Goal: Ask a question: Seek information or help from site administrators or community

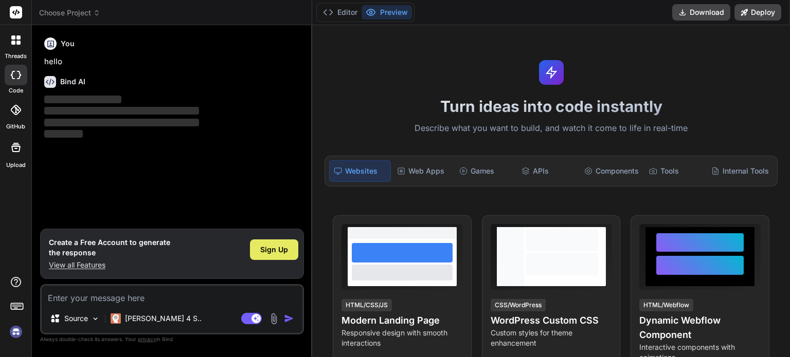
click at [277, 251] on span "Sign Up" at bounding box center [274, 250] width 28 height 10
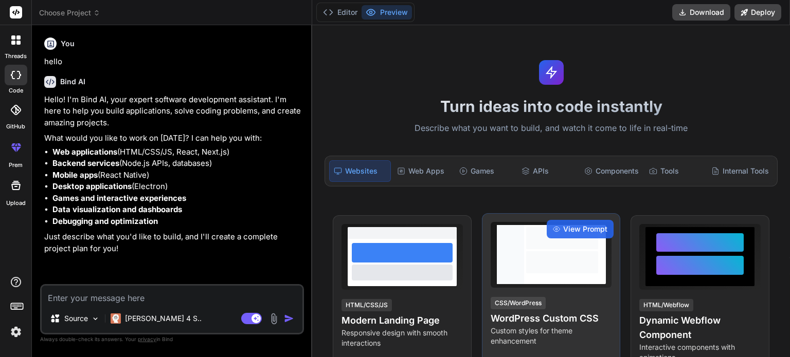
type textarea "x"
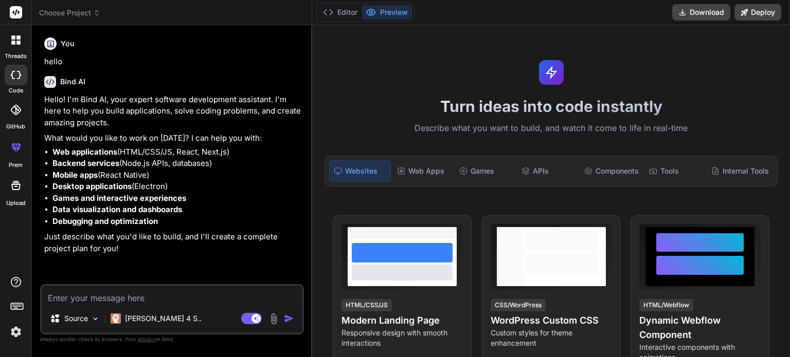
click at [159, 299] on textarea at bounding box center [172, 295] width 261 height 19
paste textarea "from [DOMAIN_NAME] import * from OpenGL.GLUT import * from OpenGL.GLU import * …"
type textarea "from [DOMAIN_NAME] import * from OpenGL.GLUT import * from OpenGL.GLU import * …"
type textarea "x"
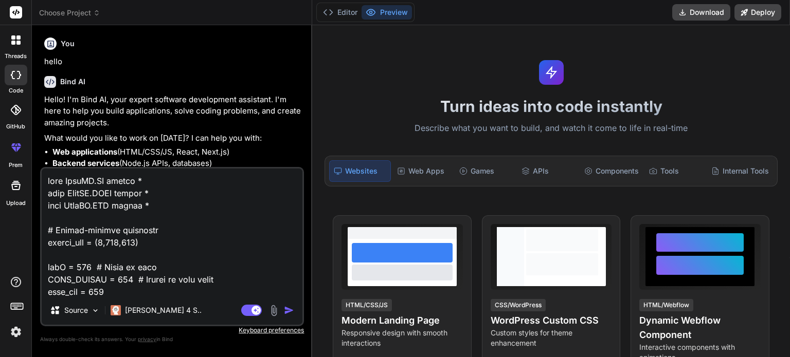
scroll to position [3518, 0]
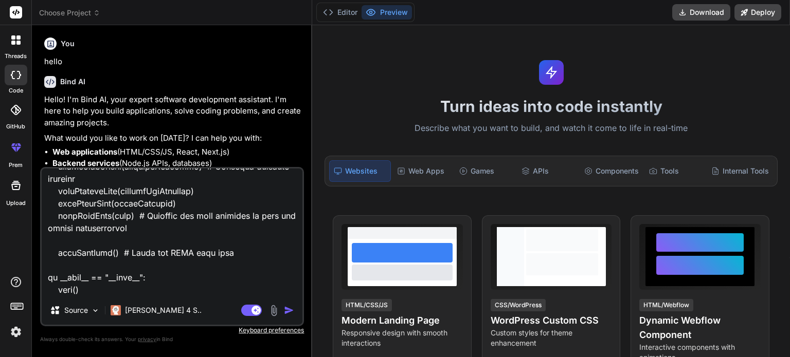
type textarea "from [DOMAIN_NAME] import * from OpenGL.GLUT import * from OpenGL.GLU import * …"
click at [288, 310] on img "button" at bounding box center [289, 310] width 10 height 10
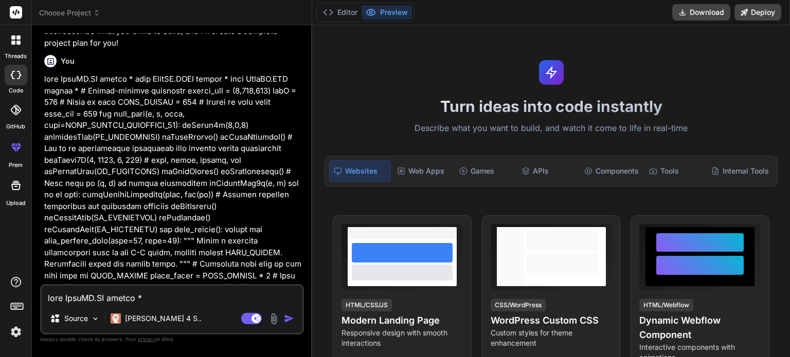
scroll to position [223, 0]
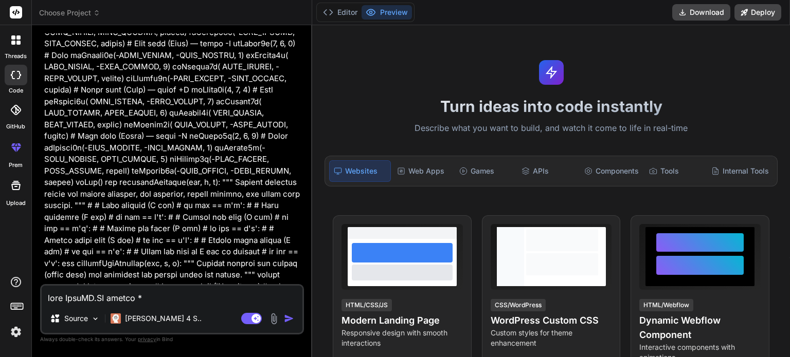
type textarea "x"
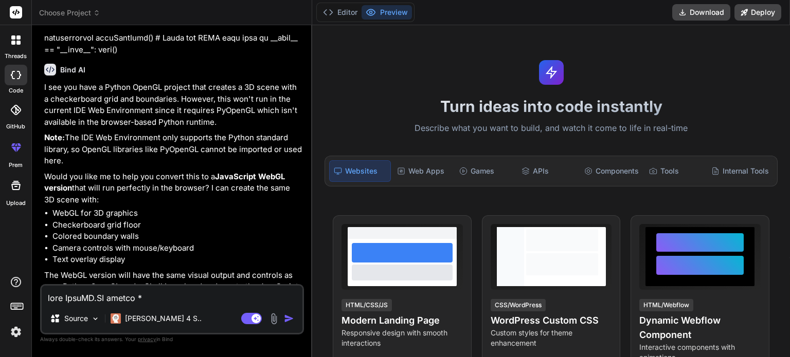
scroll to position [1436, 0]
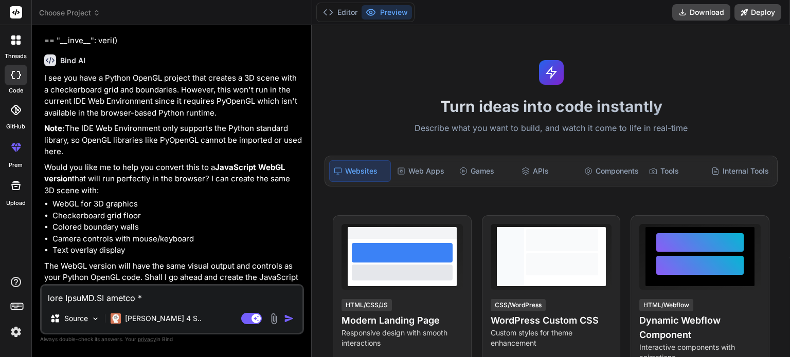
click at [117, 298] on textarea at bounding box center [172, 295] width 261 height 19
type textarea "b"
type textarea "x"
type textarea "bu"
type textarea "x"
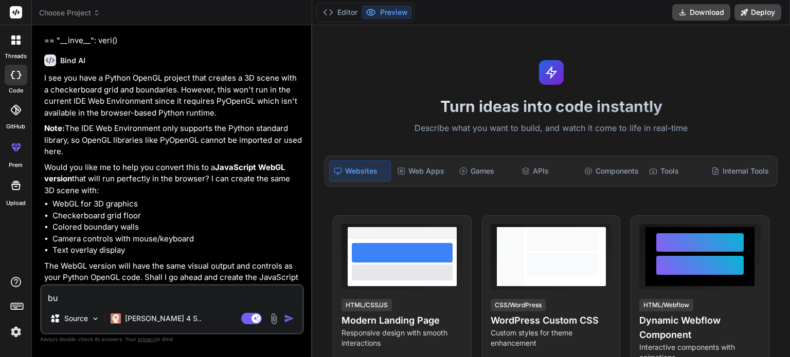
type textarea "but"
type textarea "x"
type textarea "but"
type textarea "x"
type textarea "but i"
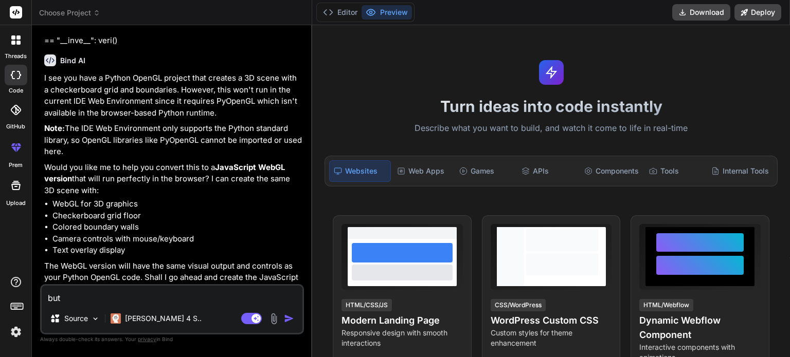
type textarea "x"
type textarea "but i"
type textarea "x"
type textarea "but i h"
type textarea "x"
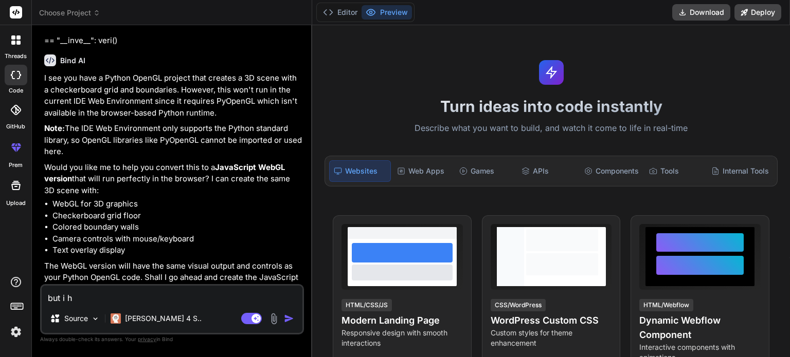
type textarea "but i ha"
type textarea "x"
type textarea "but i hav"
type textarea "x"
type textarea "but i have"
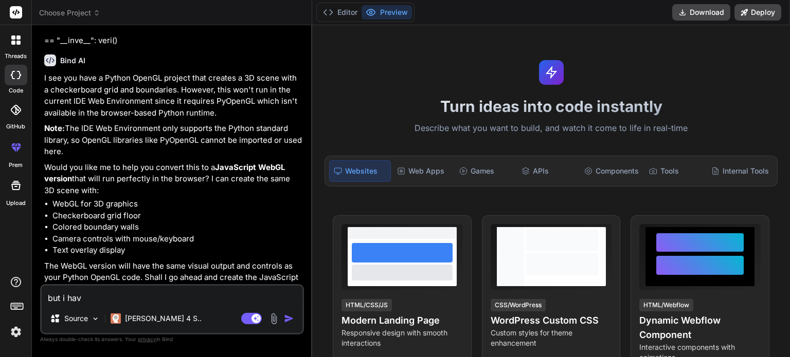
type textarea "x"
type textarea "but i have"
type textarea "x"
type textarea "but i have o"
type textarea "x"
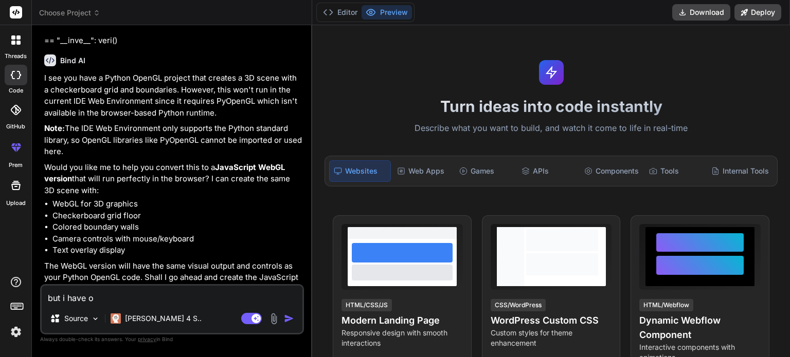
type textarea "but i have op"
type textarea "x"
type textarea "but i have ope"
type textarea "x"
type textarea "but i have open"
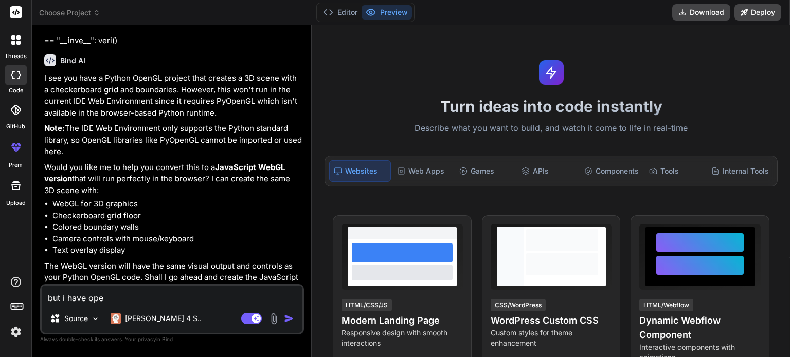
type textarea "x"
type textarea "but i have open"
type textarea "x"
type textarea "but i have open g"
type textarea "x"
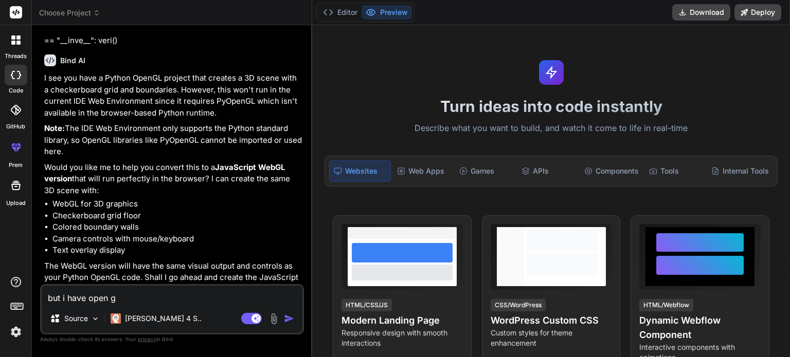
type textarea "but i have open gl"
type textarea "x"
type textarea "but i have open gl"
type textarea "x"
type textarea "but i have open gl i"
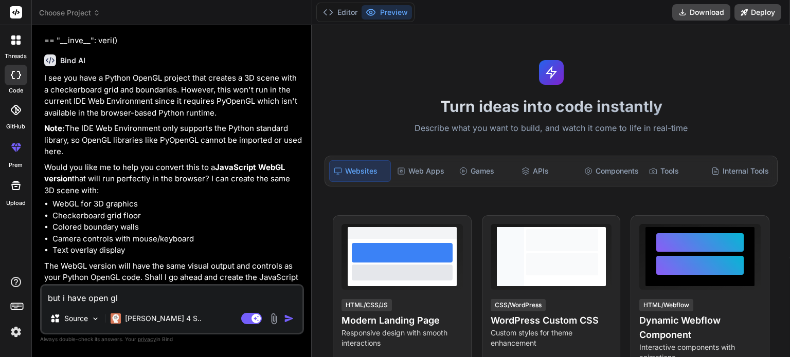
type textarea "x"
type textarea "but i have open gl in"
type textarea "x"
type textarea "but i have open gl in"
type textarea "x"
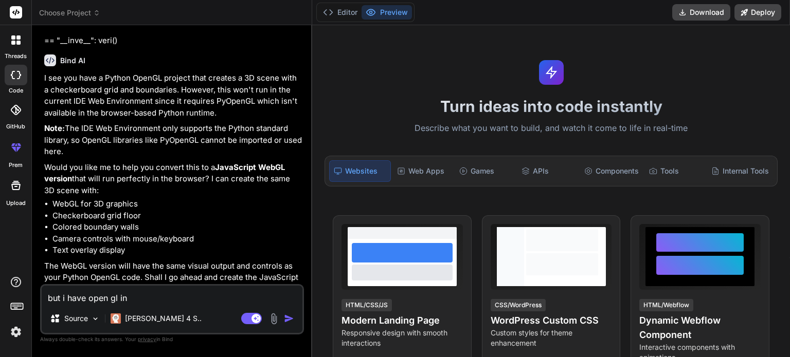
type textarea "but i have open gl in m"
type textarea "x"
type textarea "but i have open gl in my"
type textarea "x"
type textarea "but i have open gl in my"
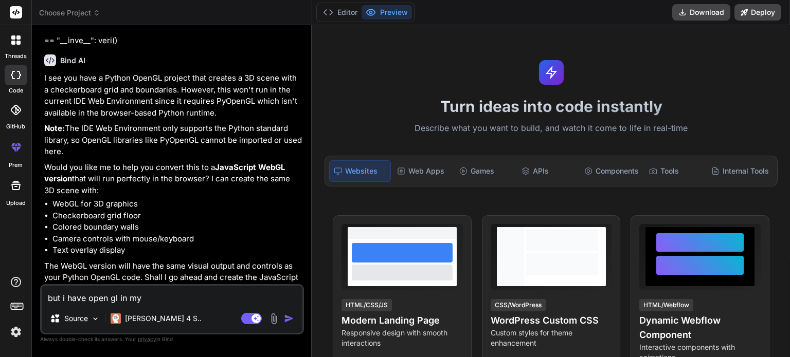
type textarea "x"
type textarea "but i have open gl in my p"
type textarea "x"
type textarea "but i have open gl in my pc"
type textarea "x"
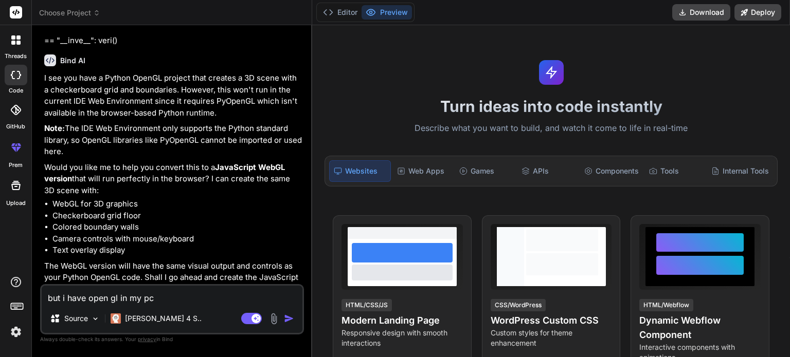
type textarea "but i have open gl in my pc"
type textarea "x"
type textarea "but i have open gl in my pc i"
type textarea "x"
type textarea "but i have open gl in my pc i"
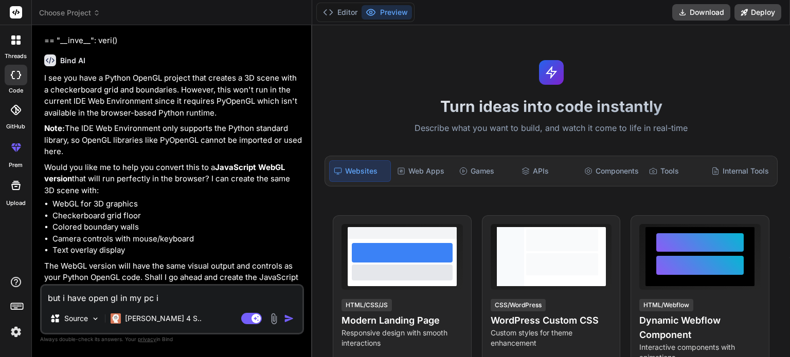
type textarea "x"
type textarea "but i have open gl in my pc i c"
type textarea "x"
type textarea "but i have open gl in my pc i ca"
type textarea "x"
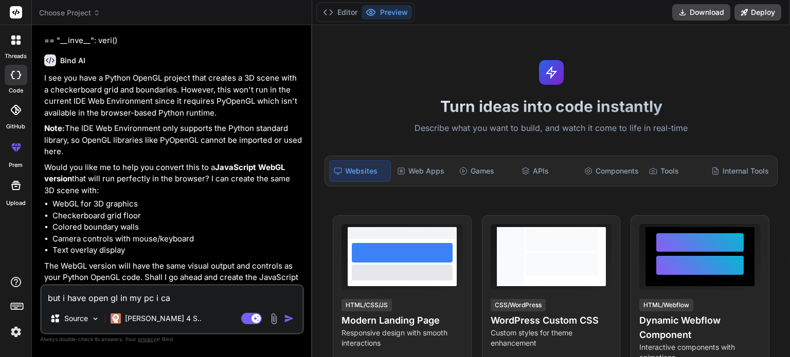
type textarea "but i have open gl in my pc i can"
type textarea "x"
type textarea "but i have open gl in my pc i canb"
type textarea "x"
type textarea "but i have open gl in my pc i canb r"
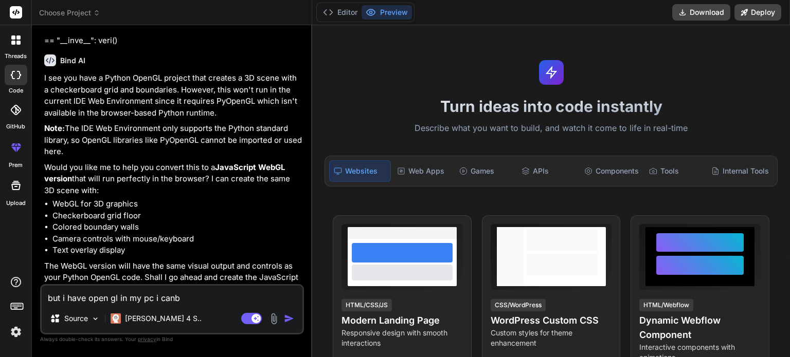
type textarea "x"
type textarea "but i have open gl in my pc i canb ru"
type textarea "x"
type textarea "but i have open gl in my pc i canb run"
type textarea "x"
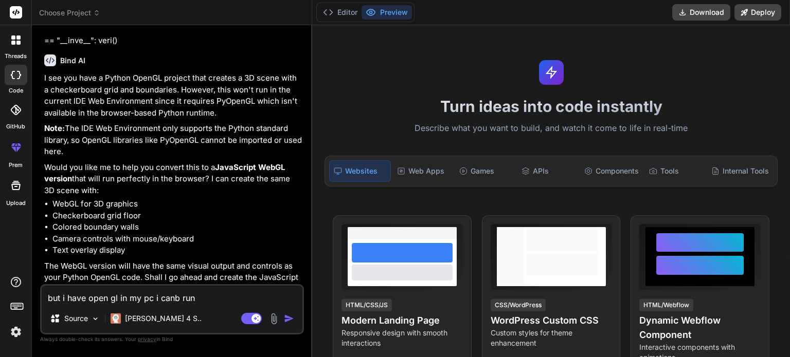
type textarea "but i have open gl in my pc i canb ru"
type textarea "x"
type textarea "but i have open gl in my pc i canb r"
type textarea "x"
type textarea "but i have open gl in my pc i canb"
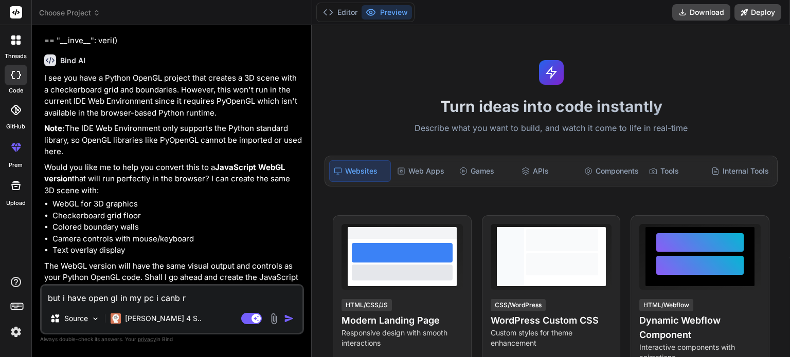
type textarea "x"
type textarea "but i have open gl in my pc i canb"
type textarea "x"
type textarea "but i have open gl in my pc i can"
type textarea "x"
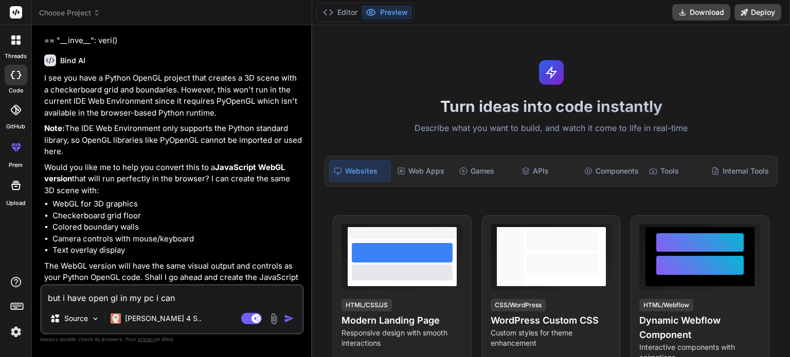
type textarea "but i have open gl in my pc i can"
type textarea "x"
type textarea "but i have open gl in my pc i can r"
type textarea "x"
type textarea "but i have open gl in my pc i can ru"
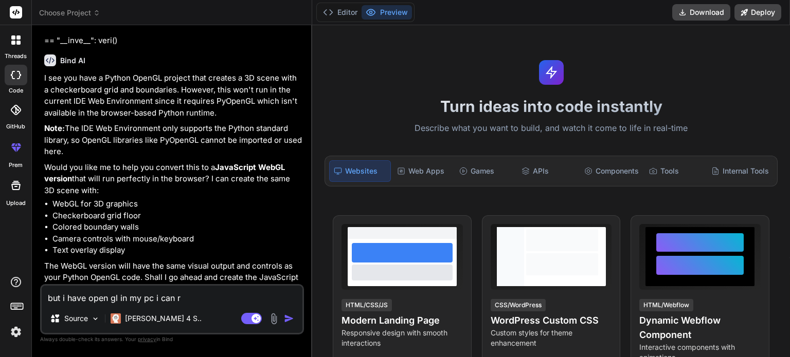
type textarea "x"
type textarea "but i have open gl in my pc i can run"
type textarea "x"
type textarea "but i have open gl in my pc i can run"
type textarea "x"
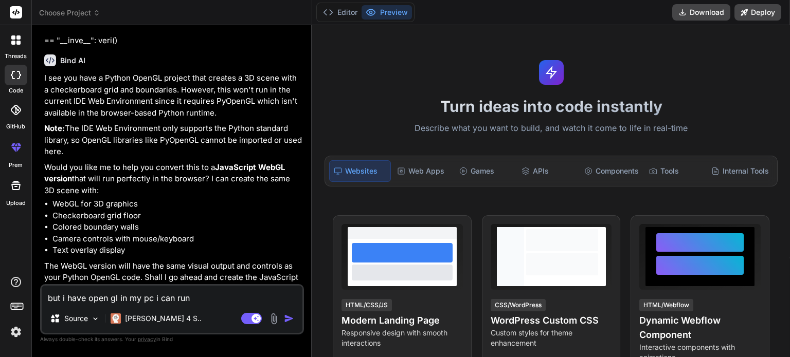
type textarea "but i have open gl in my pc i can run i"
type textarea "x"
type textarea "but i have open gl in my pc i can run it"
type textarea "x"
type textarea "but i have open gl in my pc i can run it"
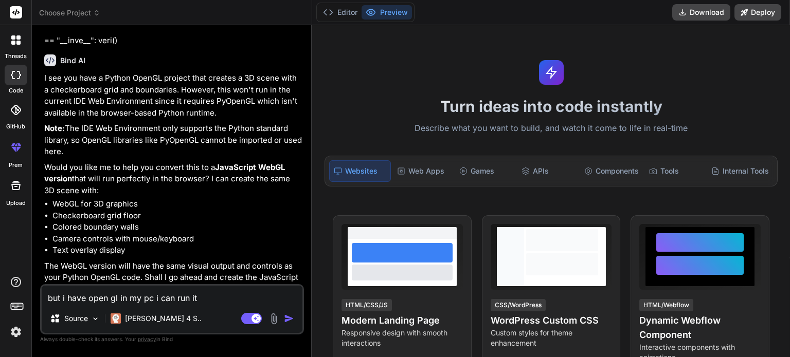
type textarea "x"
type textarea "but i have open gl in my pc i can run it t"
type textarea "x"
type textarea "but i have open gl in my pc i can run it th"
type textarea "x"
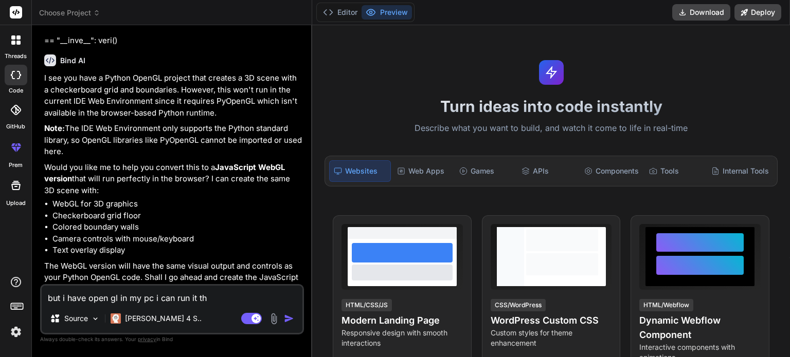
type textarea "but i have open gl in my pc i can run it the"
type textarea "x"
type textarea "but i have open gl in my pc i can run it ther"
type textarea "x"
type textarea "but i have open gl in my pc i can run it there"
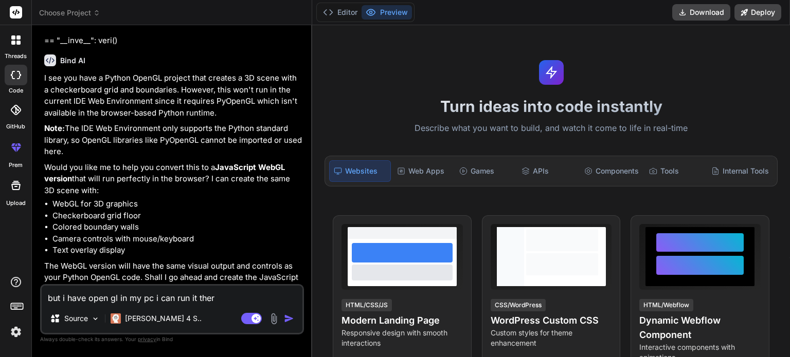
type textarea "x"
type textarea "but i have open gl in my pc i can run it there"
type textarea "x"
type textarea "but i have open gl in my pc i can run it there c"
type textarea "x"
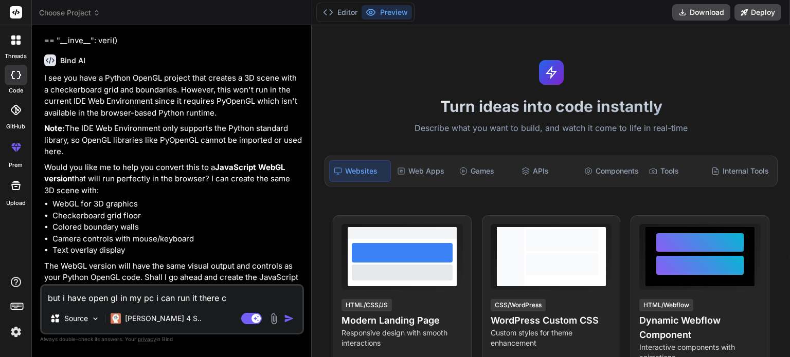
type textarea "but i have open gl in my pc i can run it there ca"
type textarea "x"
type textarea "but i have open gl in my pc i can run it there can"
type textarea "x"
type textarea "but i have open gl in my pc i can run it there can"
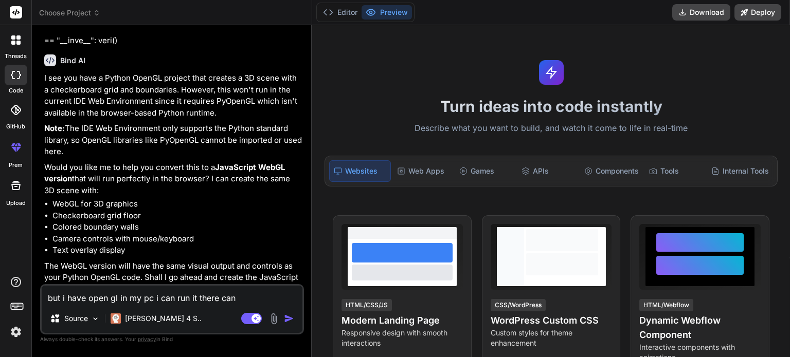
type textarea "x"
type textarea "but i have open gl in my pc i can run it there can y"
type textarea "x"
type textarea "but i have open gl in my pc i can run it there can yo"
type textarea "x"
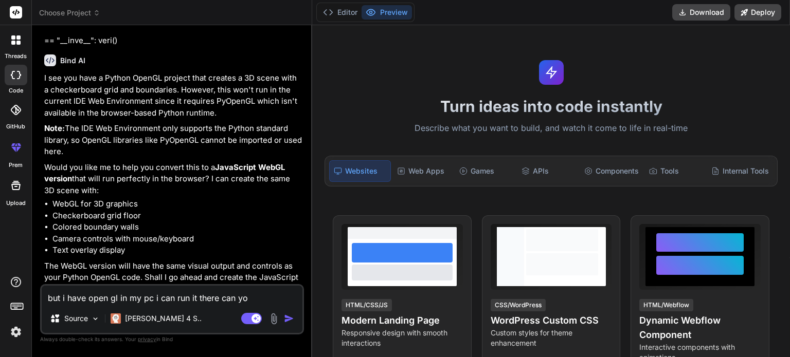
type textarea "but i have open gl in my pc i can run it there can you"
type textarea "x"
type textarea "but i have open gl in my pc i can run it there can you"
type textarea "x"
type textarea "but i have open gl in my pc i can run it there can you h"
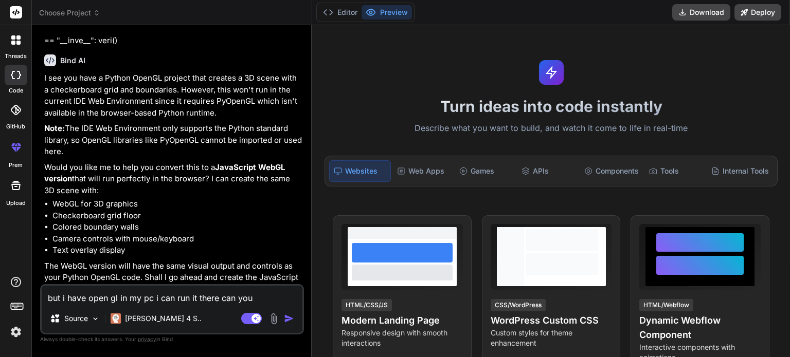
type textarea "x"
type textarea "but i have open gl in my pc i can run it there can you he"
type textarea "x"
type textarea "but i have open gl in my pc i can run it there can you hel"
type textarea "x"
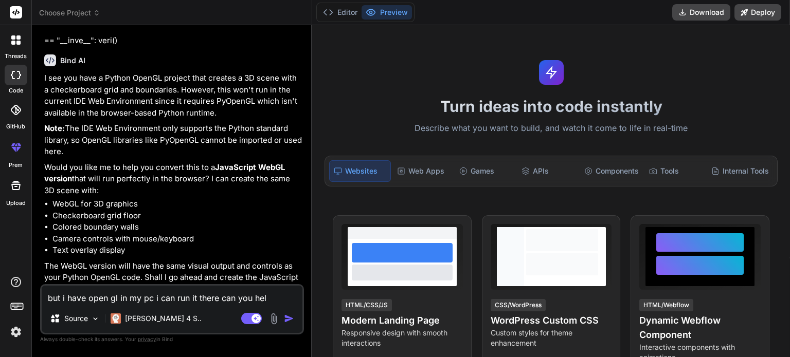
type textarea "but i have open gl in my pc i can run it there can you help"
type textarea "x"
type textarea "but i have open gl in my pc i can run it there can you help"
type textarea "x"
type textarea "but i have open gl in my pc i can run it there can you help m"
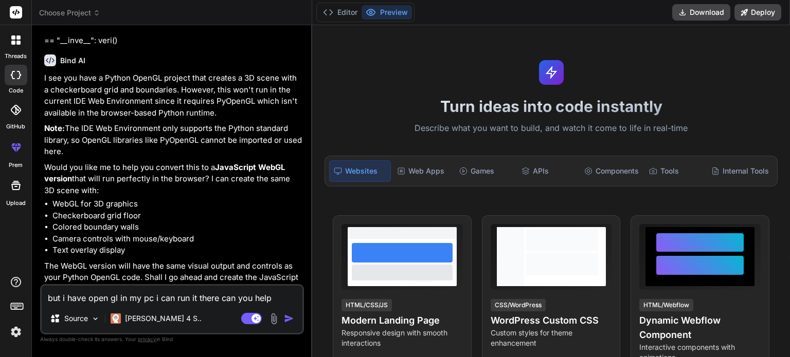
type textarea "x"
type textarea "but i have open gl in my pc i can run it there can you help me"
type textarea "x"
type textarea "but i have open gl in my pc i can run it there can you help me"
type textarea "x"
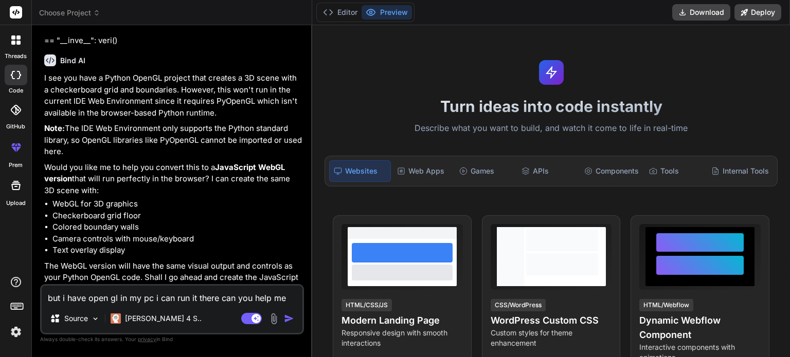
type textarea "but i have open gl in my pc i can run it there can you help me f"
type textarea "x"
type textarea "but i have open gl in my pc i can run it there can you help me fu"
type textarea "x"
type textarea "but i have open gl in my pc i can run it there can you help me fur"
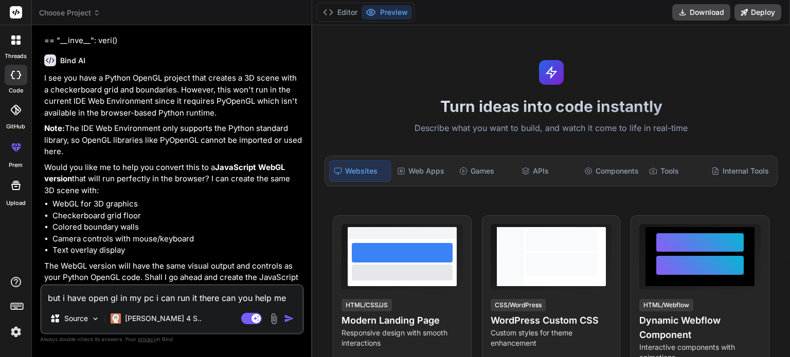
type textarea "x"
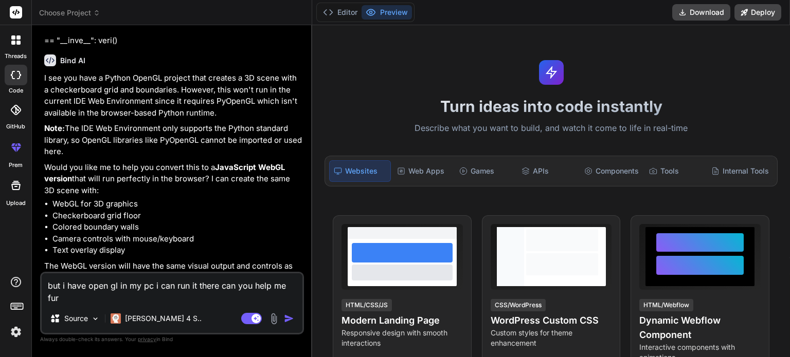
type textarea "but i have open gl in my pc i can run it there can you help me furt"
type textarea "x"
type textarea "but i have open gl in my pc i can run it there can you help me furth"
type textarea "x"
type textarea "but i have open gl in my pc i can run it there can you help me furthe"
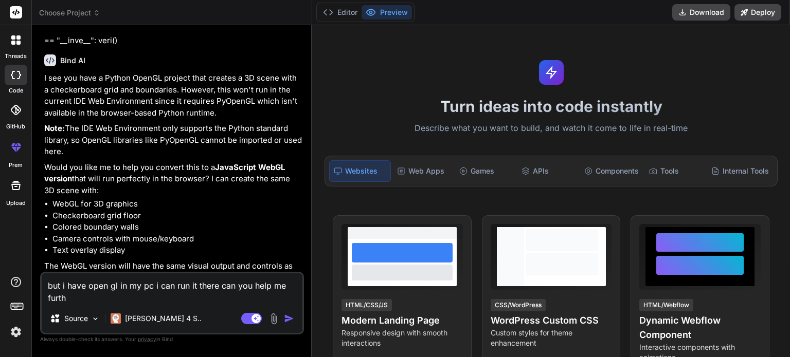
type textarea "x"
type textarea "but i have open gl in my pc i can run it there can you help me further"
type textarea "x"
type textarea "but i have open gl in my pc i can run it there can you help me further"
type textarea "x"
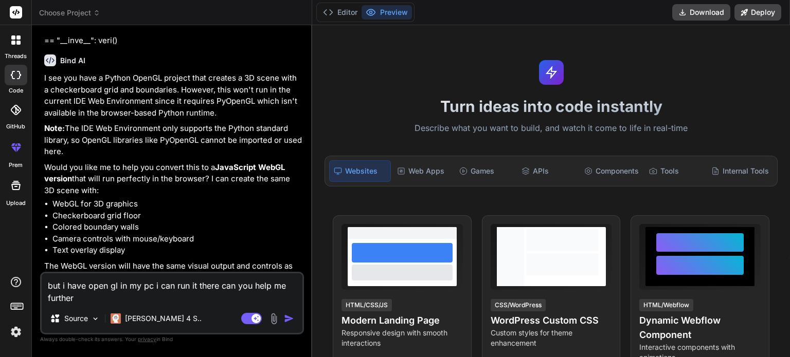
type textarea "but i have open gl in my pc i can run it there can you help me further ?"
type textarea "x"
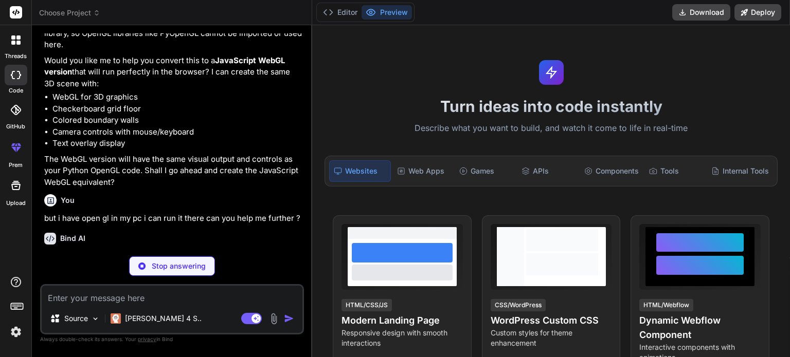
scroll to position [1543, 0]
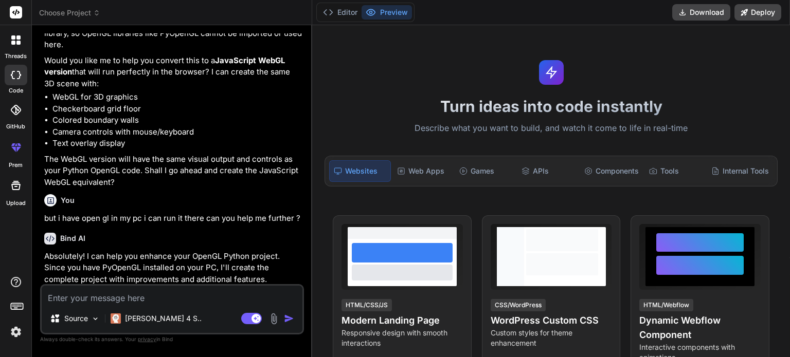
type textarea "x"
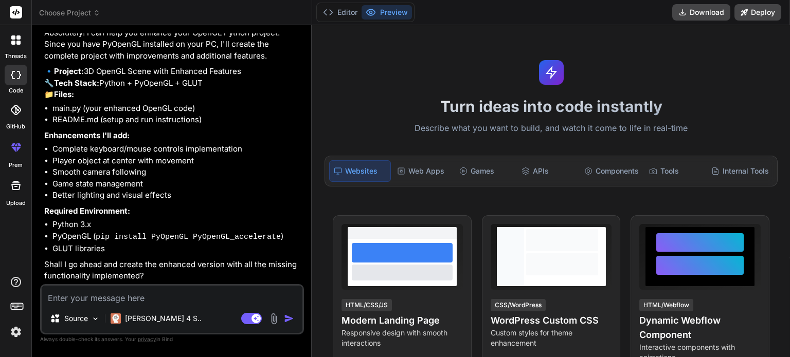
scroll to position [1776, 0]
type textarea "n"
type textarea "x"
type textarea "no"
type textarea "x"
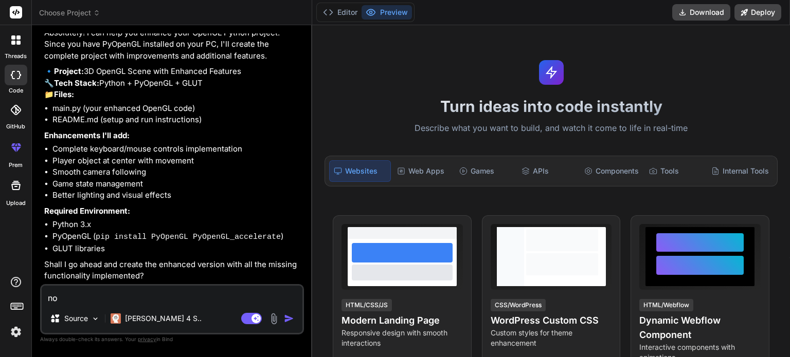
type textarea "now"
type textarea "x"
type textarea "now"
type textarea "x"
type textarea "now i"
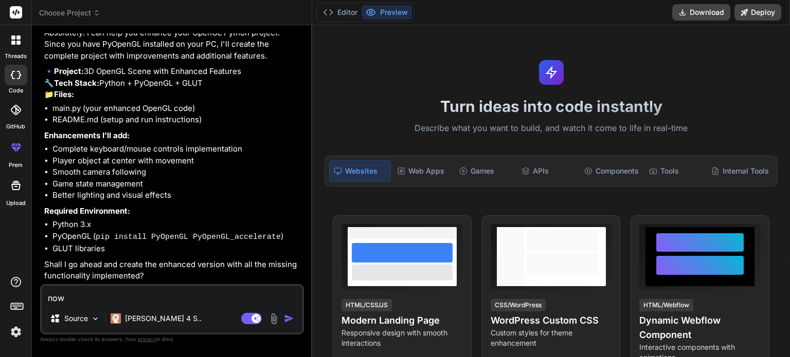
type textarea "x"
type textarea "now i"
type textarea "x"
type textarea "now i w"
type textarea "x"
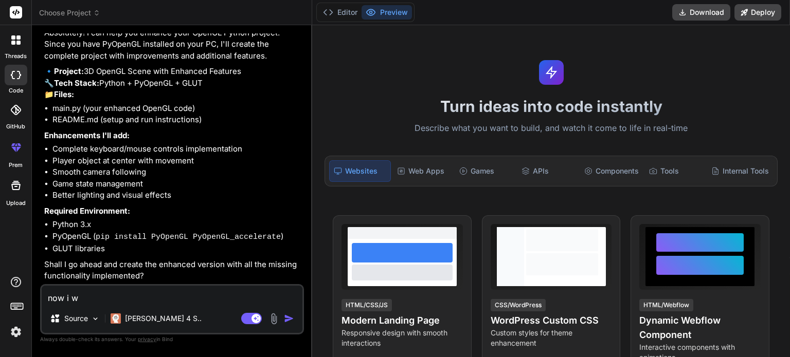
type textarea "now i wa"
type textarea "x"
type textarea "now i wan"
type textarea "x"
type textarea "now i want"
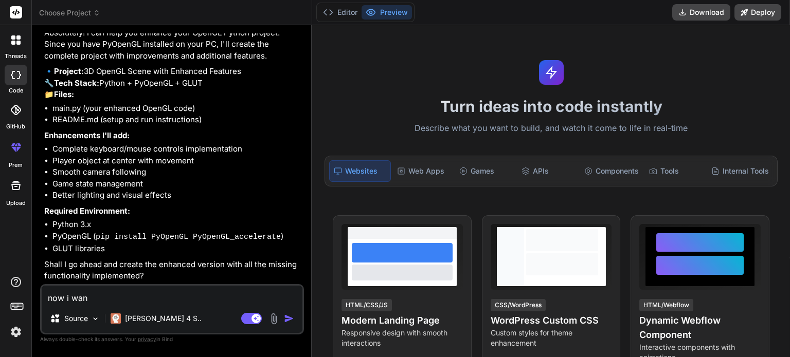
type textarea "x"
type textarea "now i want"
type textarea "x"
type textarea "now i want t"
type textarea "x"
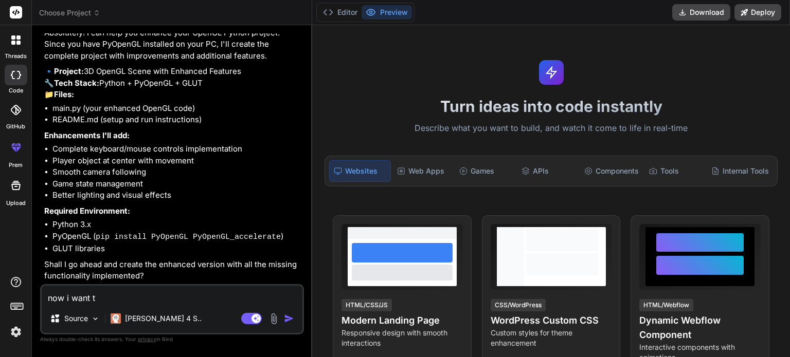
type textarea "now i want to"
type textarea "x"
type textarea "now i want to"
type textarea "x"
type textarea "now i want to i"
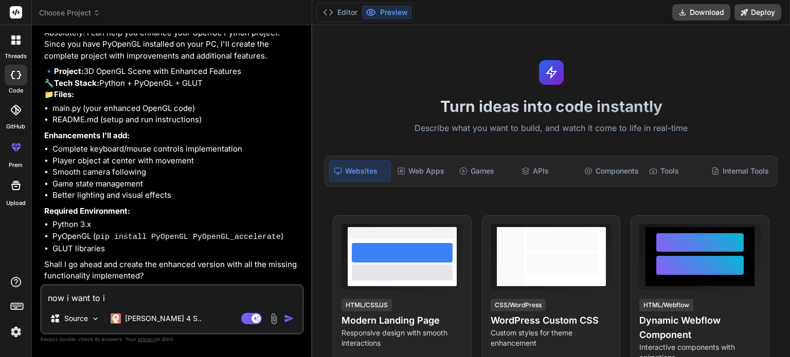
type textarea "x"
type textarea "now i want to im"
click at [272, 318] on img at bounding box center [274, 319] width 12 height 12
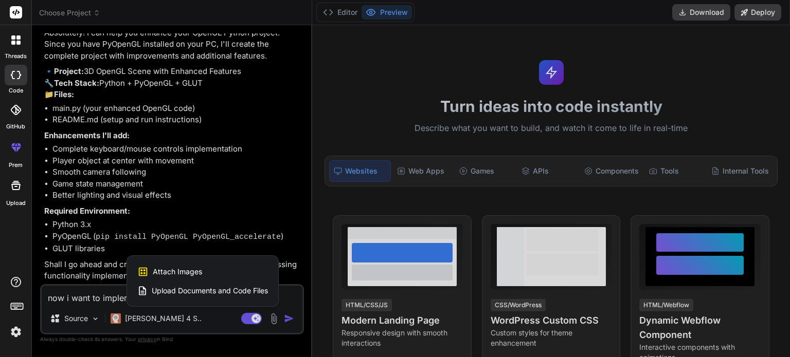
click at [179, 272] on span "Attach Images" at bounding box center [177, 272] width 49 height 10
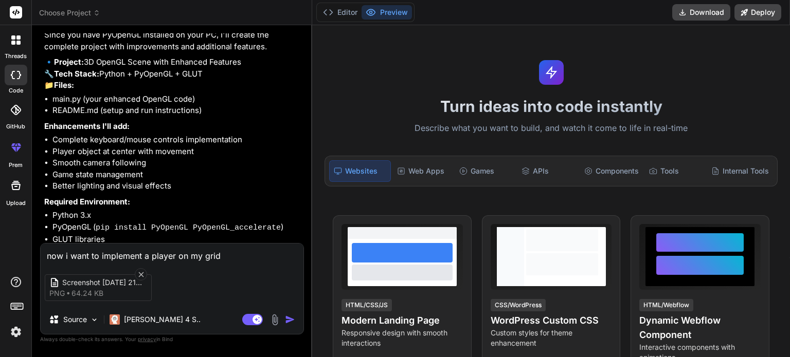
click at [222, 256] on textarea "now i want to implement a player on my grid" at bounding box center [172, 253] width 263 height 19
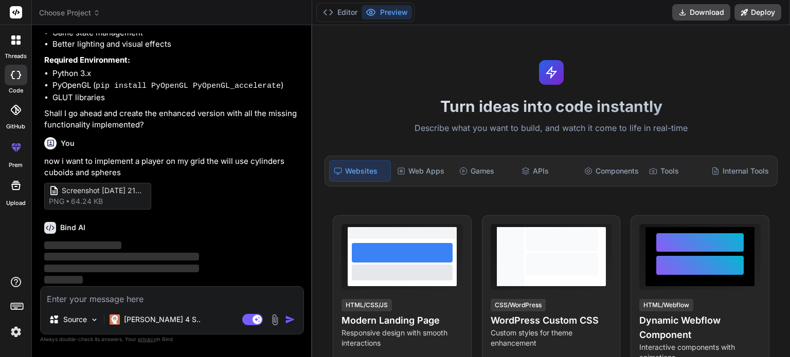
scroll to position [1928, 0]
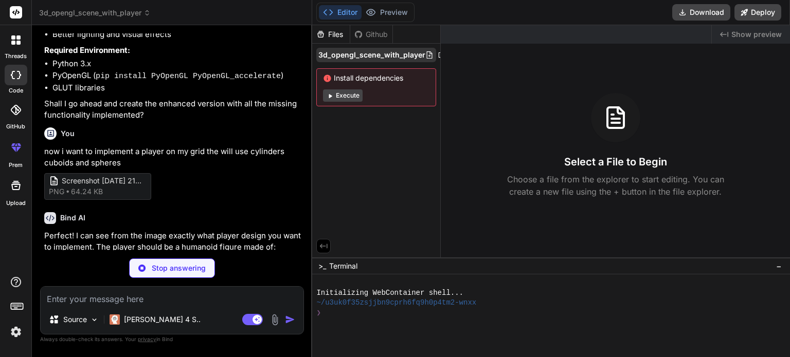
click at [360, 52] on span "3d_opengl_scene_with_player" at bounding box center [371, 55] width 107 height 10
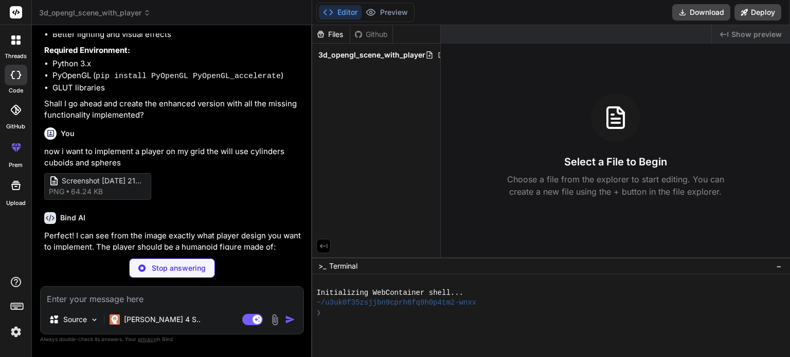
click at [609, 121] on icon at bounding box center [615, 117] width 25 height 25
click at [428, 55] on icon at bounding box center [429, 55] width 8 height 8
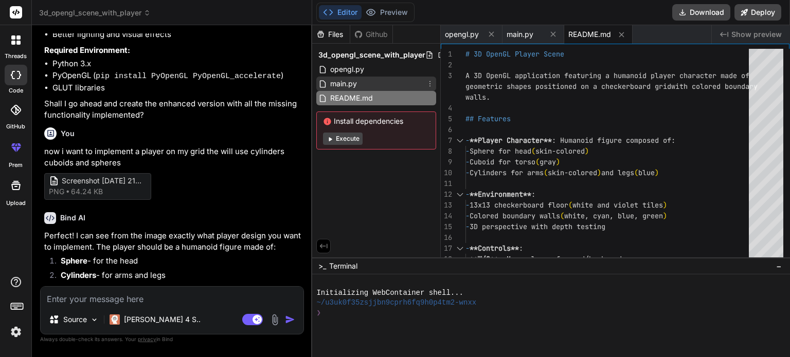
click at [365, 84] on div "main.py" at bounding box center [376, 84] width 120 height 14
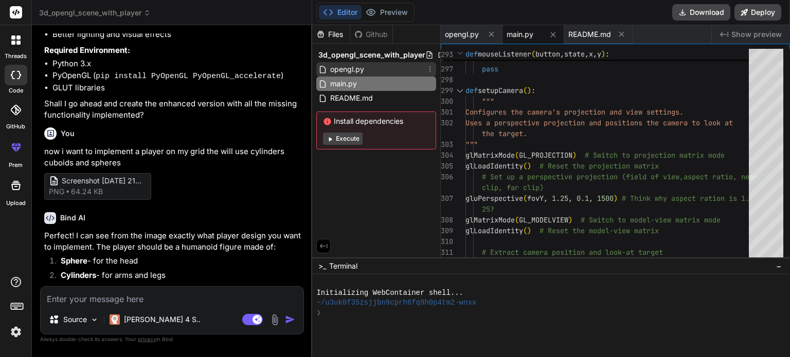
click at [362, 65] on span "opengl.py" at bounding box center [347, 69] width 36 height 12
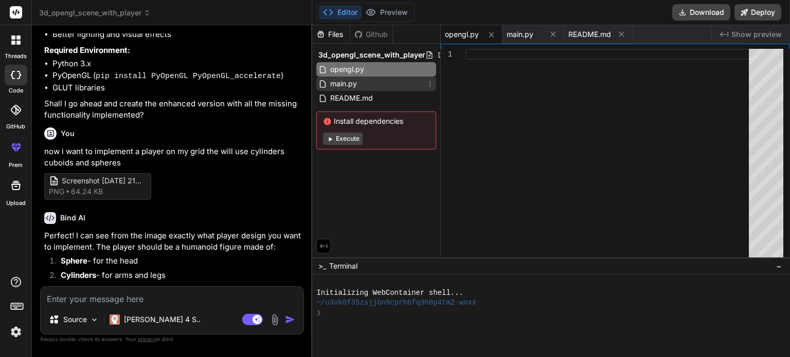
click at [357, 82] on span "main.py" at bounding box center [343, 84] width 29 height 12
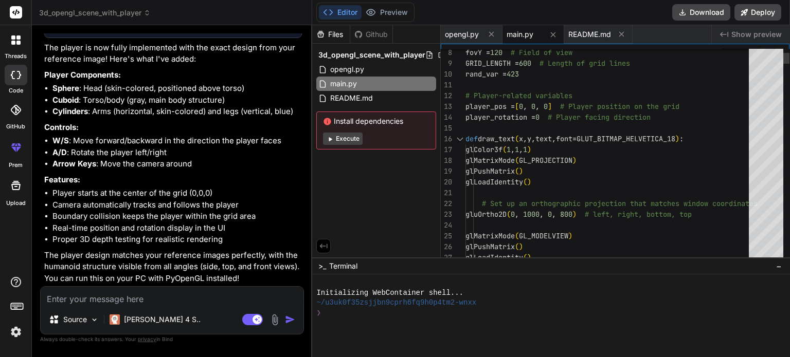
scroll to position [0, 0]
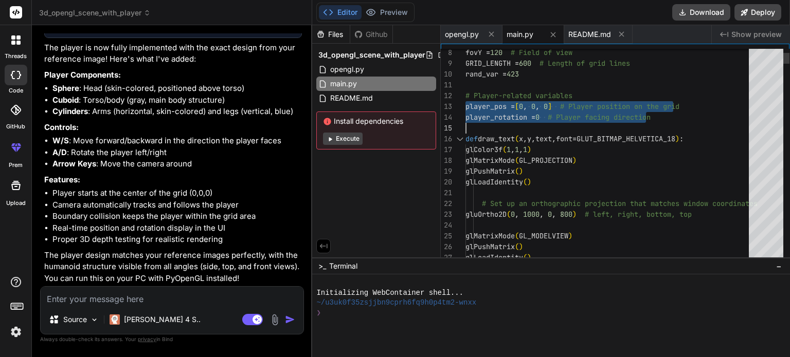
drag, startPoint x: 466, startPoint y: 105, endPoint x: 694, endPoint y: 119, distance: 227.7
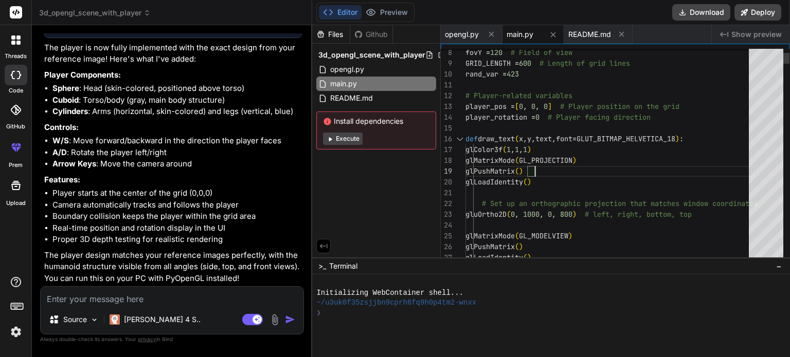
drag, startPoint x: 466, startPoint y: 107, endPoint x: 539, endPoint y: 116, distance: 73.0
drag, startPoint x: 465, startPoint y: 104, endPoint x: 484, endPoint y: 108, distance: 19.4
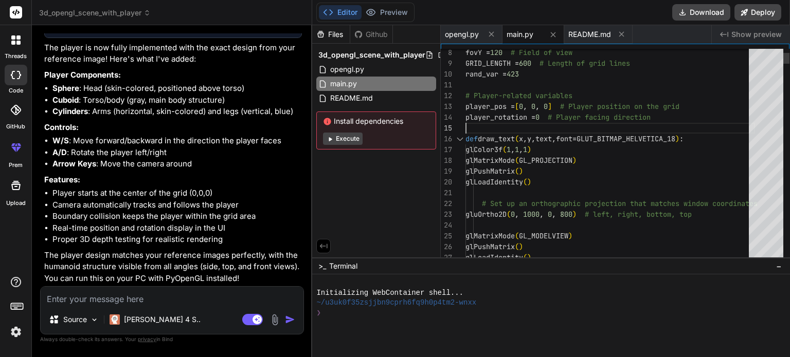
click at [484, 108] on span "player_pos =" at bounding box center [489, 106] width 49 height 9
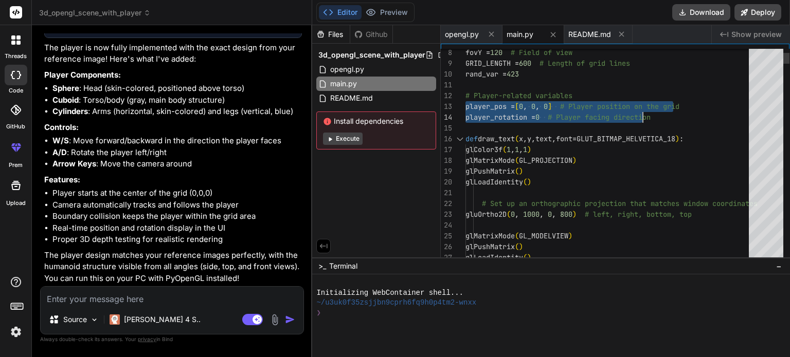
drag, startPoint x: 467, startPoint y: 104, endPoint x: 675, endPoint y: 116, distance: 208.1
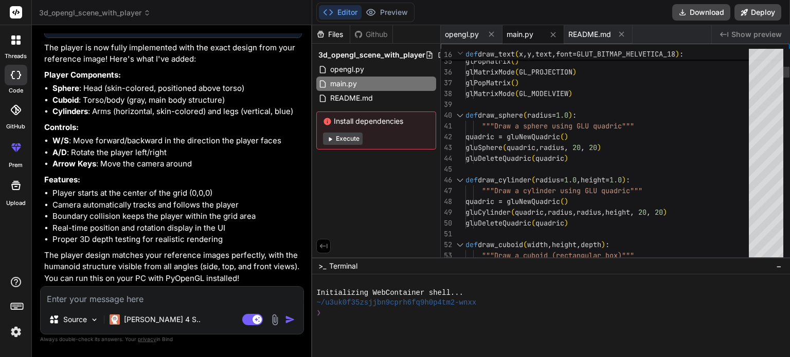
click at [459, 115] on div at bounding box center [459, 115] width 13 height 11
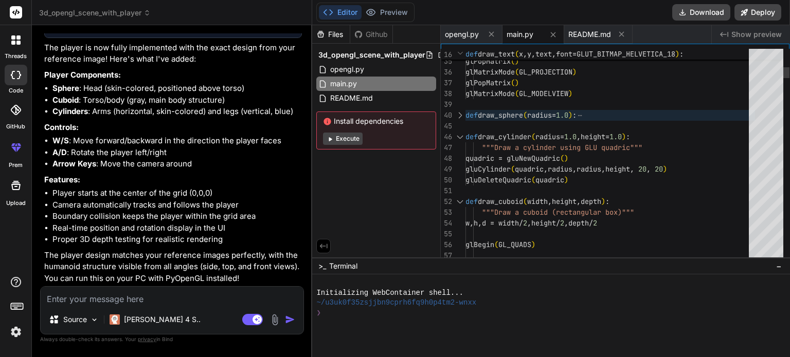
click at [459, 115] on div at bounding box center [459, 115] width 13 height 11
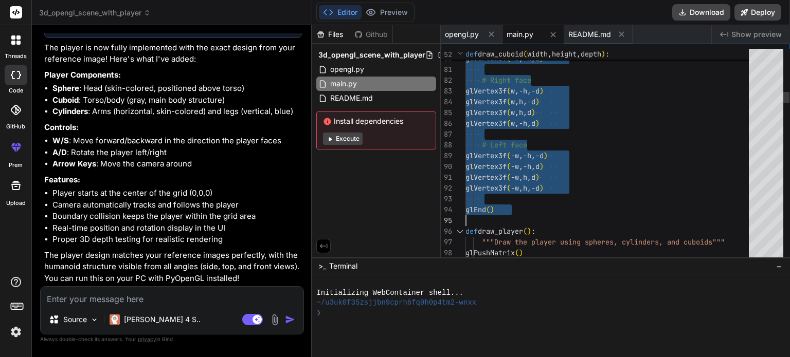
drag, startPoint x: 466, startPoint y: 115, endPoint x: 627, endPoint y: 213, distance: 188.8
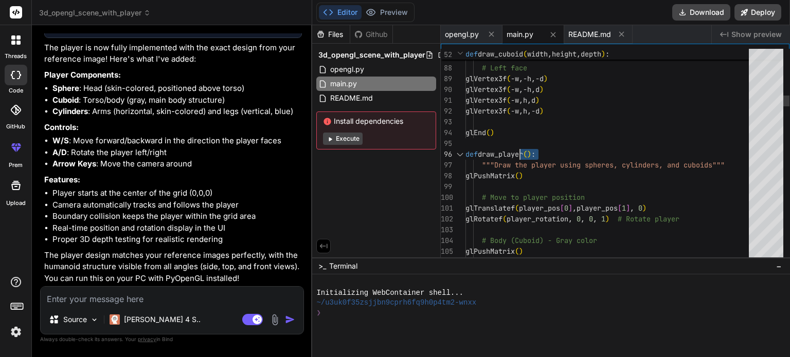
drag, startPoint x: 467, startPoint y: 156, endPoint x: 523, endPoint y: 154, distance: 56.6
drag, startPoint x: 465, startPoint y: 153, endPoint x: 525, endPoint y: 160, distance: 60.1
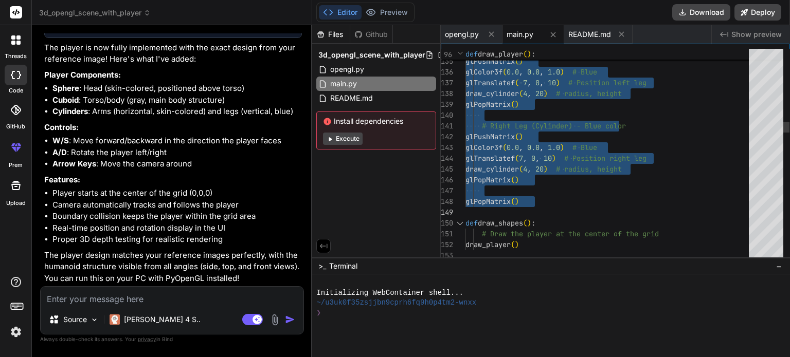
drag, startPoint x: 466, startPoint y: 152, endPoint x: 555, endPoint y: 203, distance: 102.8
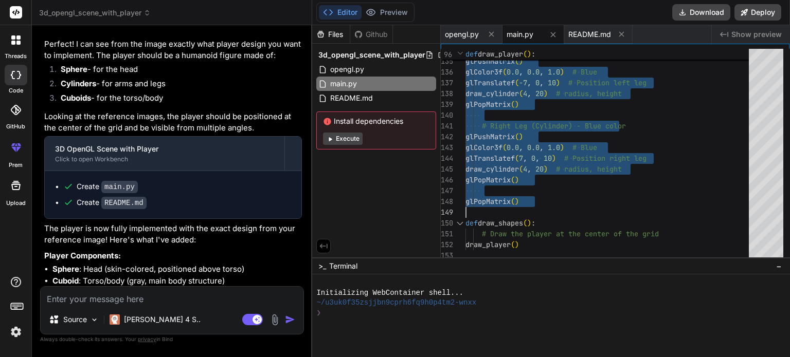
scroll to position [2104, 0]
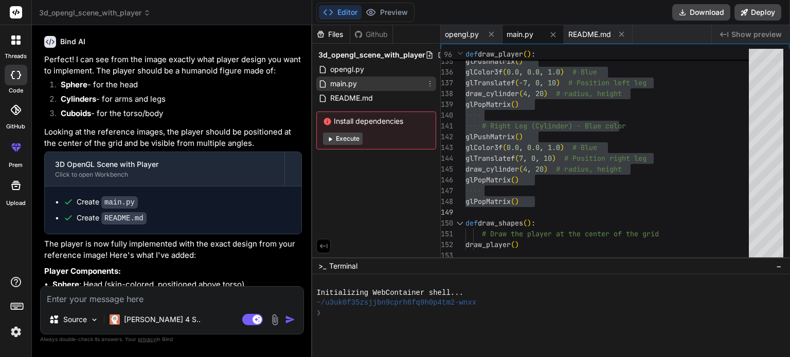
click at [341, 85] on span "main.py" at bounding box center [343, 84] width 29 height 12
click at [344, 95] on span "README.md" at bounding box center [351, 98] width 45 height 12
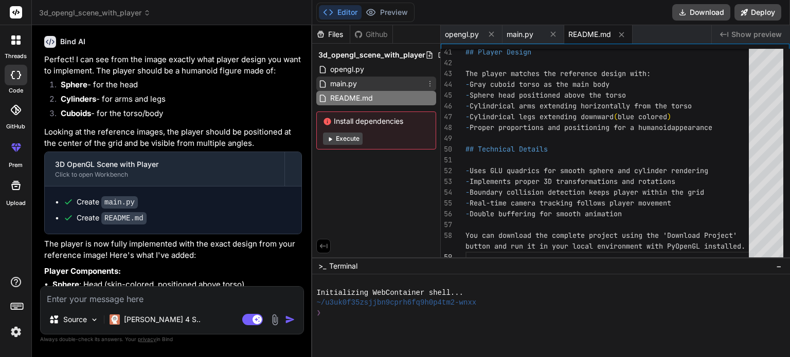
click at [344, 85] on span "main.py" at bounding box center [343, 84] width 29 height 12
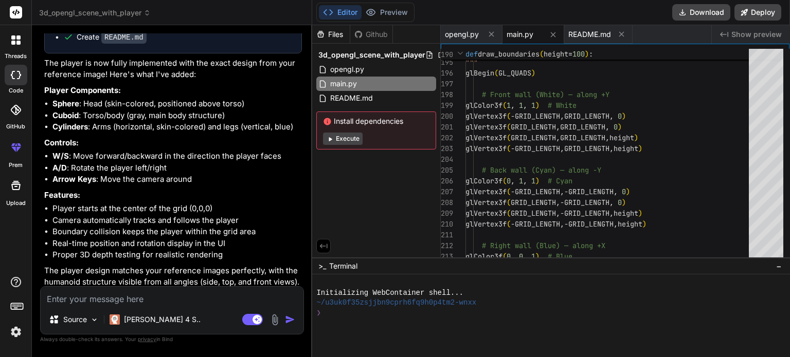
scroll to position [2310, 0]
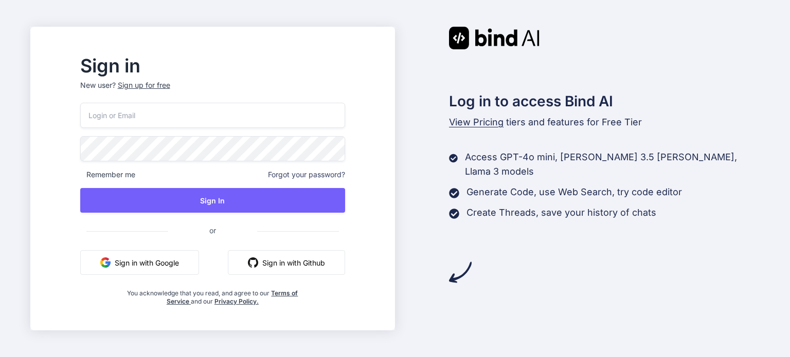
click at [181, 265] on button "Sign in with Google" at bounding box center [139, 262] width 119 height 25
